Goal: Information Seeking & Learning: Learn about a topic

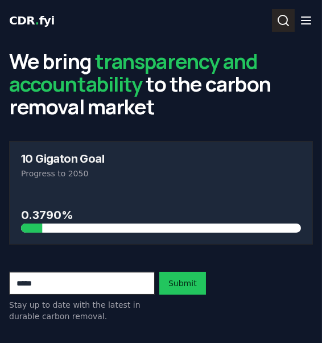
click at [280, 20] on icon at bounding box center [283, 21] width 14 height 14
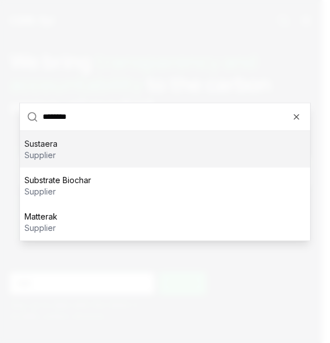
type input "********"
click at [101, 149] on div "Sustaera supplier" at bounding box center [165, 149] width 290 height 36
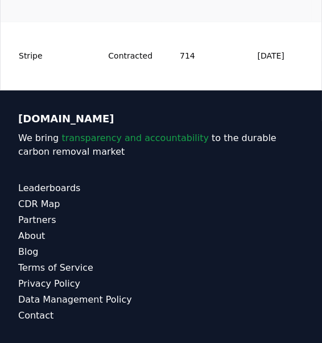
scroll to position [891, 0]
